Goal: Task Accomplishment & Management: Use online tool/utility

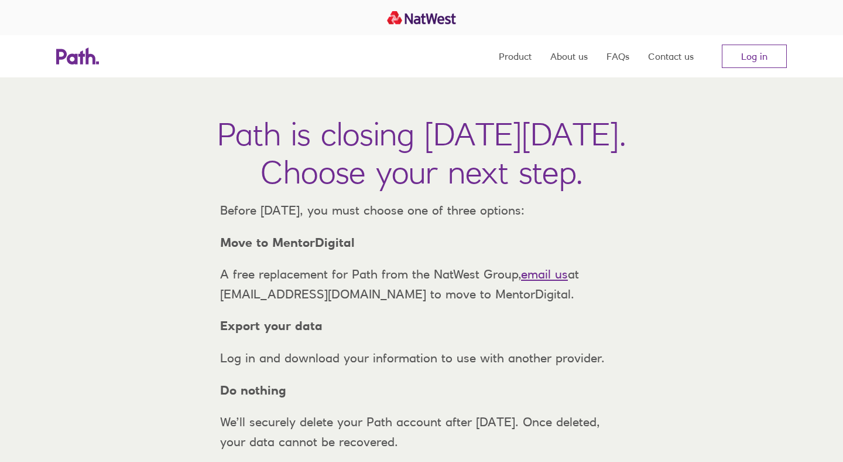
drag, startPoint x: 493, startPoint y: 129, endPoint x: 771, endPoint y: 136, distance: 278.9
click at [771, 136] on div "Path is closing [DATE][DATE]. Choose your next step. Before [DATE], you must ch…" at bounding box center [421, 294] width 843 height 434
click at [308, 250] on strong "Move to MentorDigital" at bounding box center [287, 242] width 135 height 15
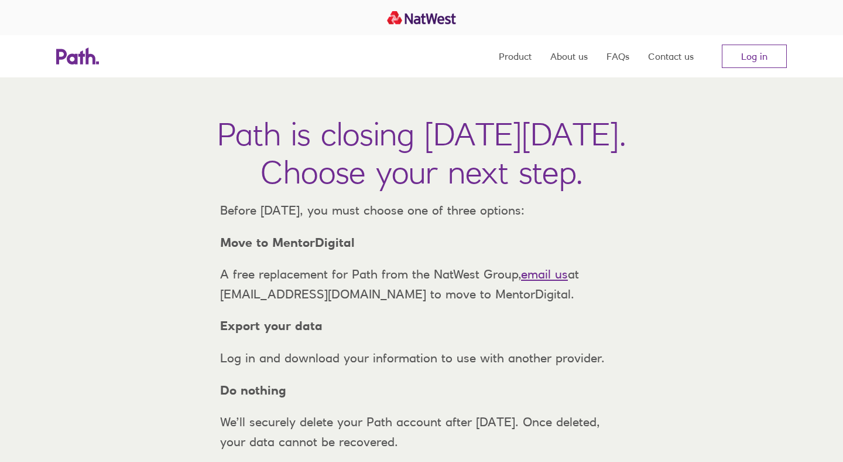
click at [308, 250] on strong "Move to MentorDigital" at bounding box center [287, 242] width 135 height 15
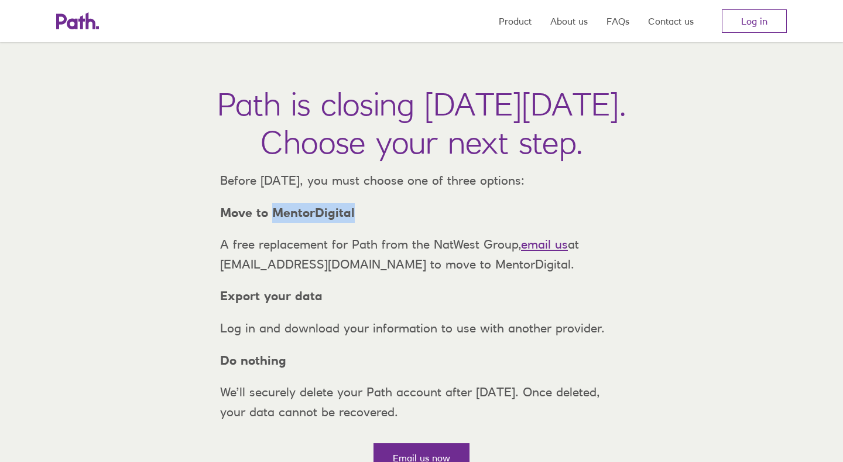
scroll to position [31, 0]
click at [689, 176] on div "Path is closing [DATE][DATE]. Choose your next step. Before [DATE], you must ch…" at bounding box center [421, 263] width 843 height 434
click at [766, 19] on link "Log in" at bounding box center [754, 20] width 65 height 23
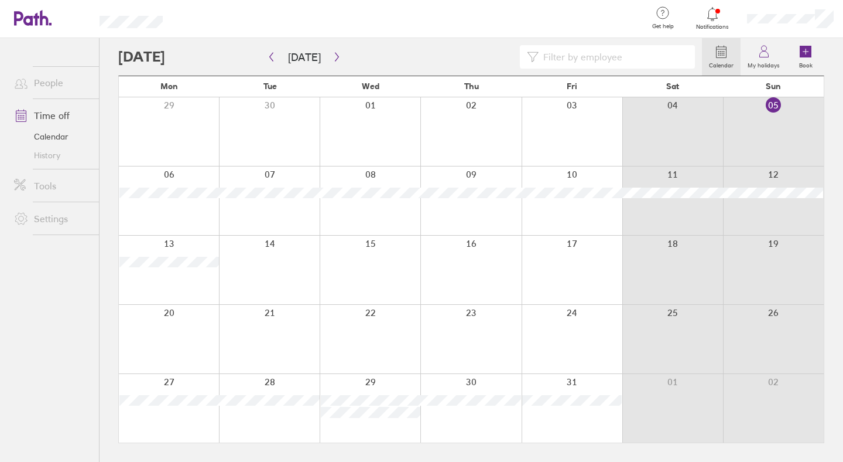
click at [165, 174] on div at bounding box center [169, 200] width 100 height 69
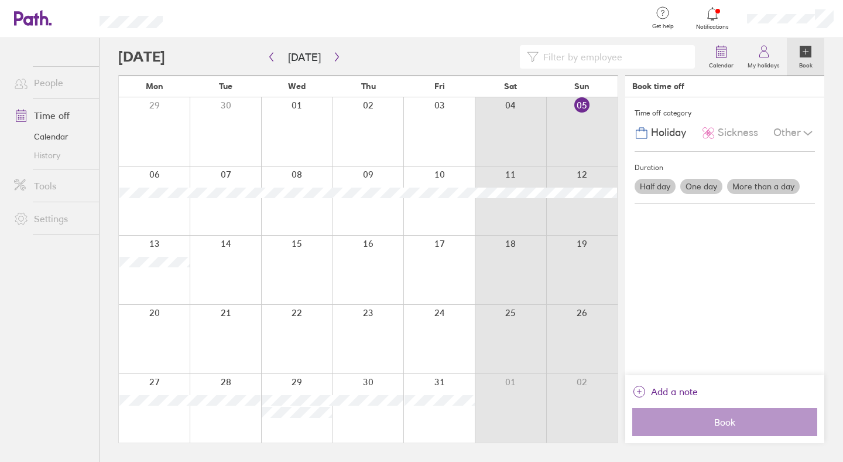
click at [703, 183] on label "One day" at bounding box center [702, 186] width 42 height 15
click at [0, 0] on input "One day" at bounding box center [0, 0] width 0 height 0
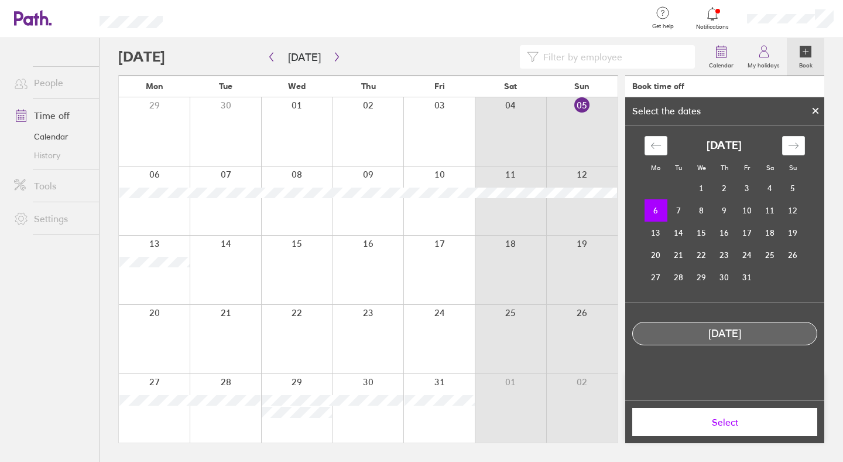
click at [723, 420] on span "Select" at bounding box center [725, 421] width 169 height 11
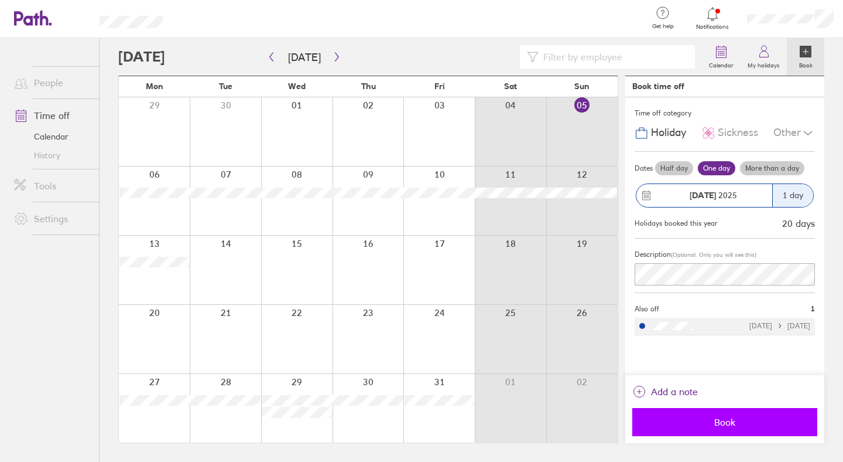
click at [721, 426] on span "Book" at bounding box center [725, 421] width 169 height 11
